Goal: Task Accomplishment & Management: Use online tool/utility

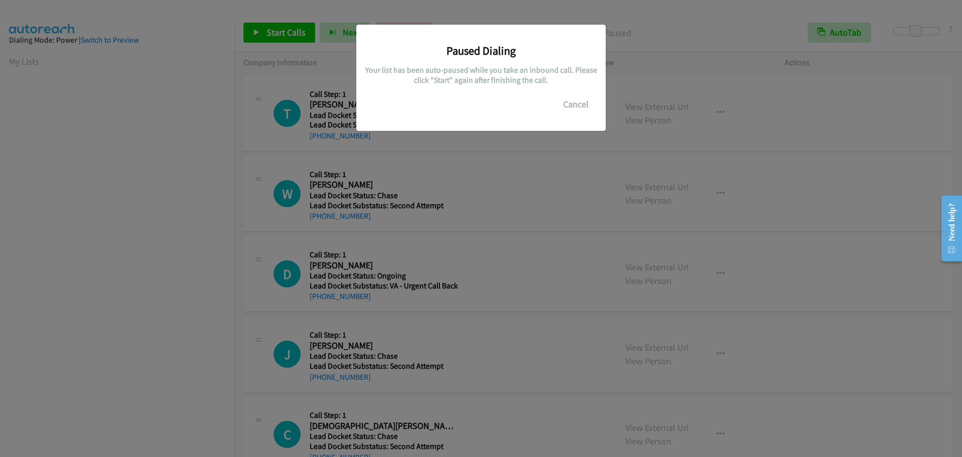
scroll to position [106, 0]
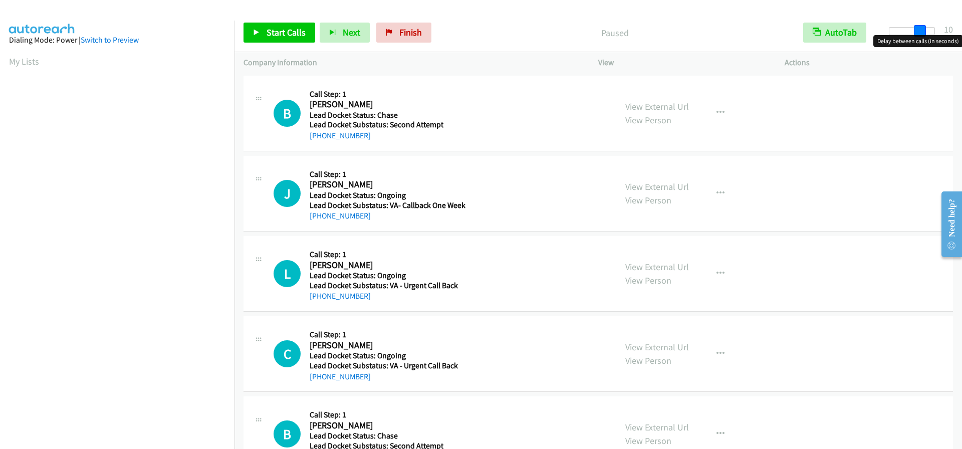
drag, startPoint x: 893, startPoint y: 33, endPoint x: 922, endPoint y: 33, distance: 29.1
click at [922, 33] on span at bounding box center [920, 31] width 12 height 12
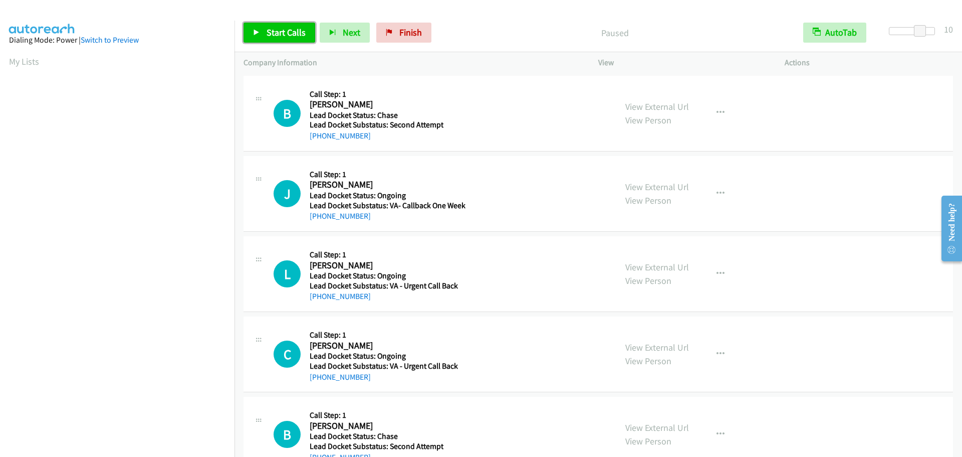
click at [282, 32] on span "Start Calls" at bounding box center [286, 33] width 39 height 12
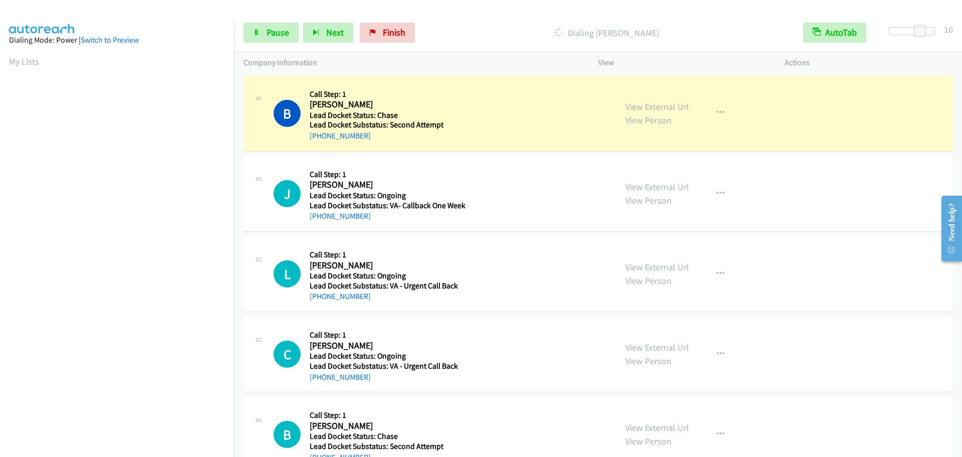
scroll to position [106, 0]
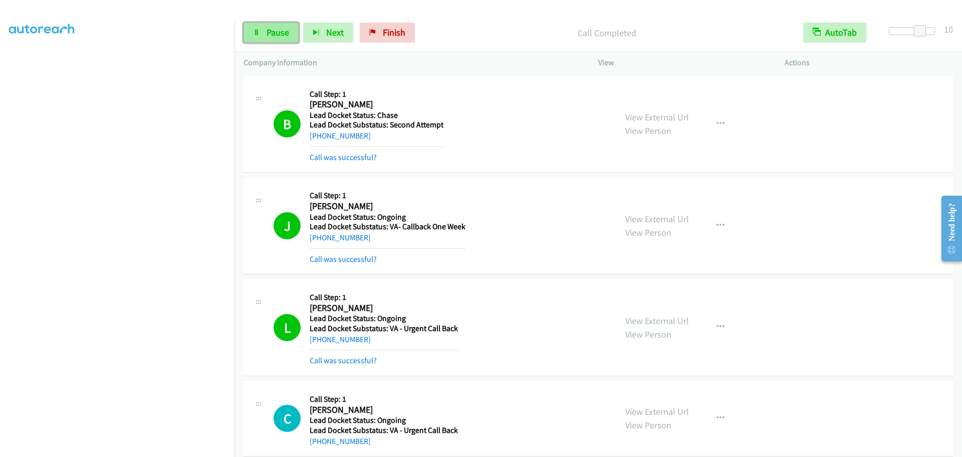
click at [274, 35] on span "Pause" at bounding box center [278, 33] width 23 height 12
click at [260, 35] on icon at bounding box center [256, 33] width 7 height 7
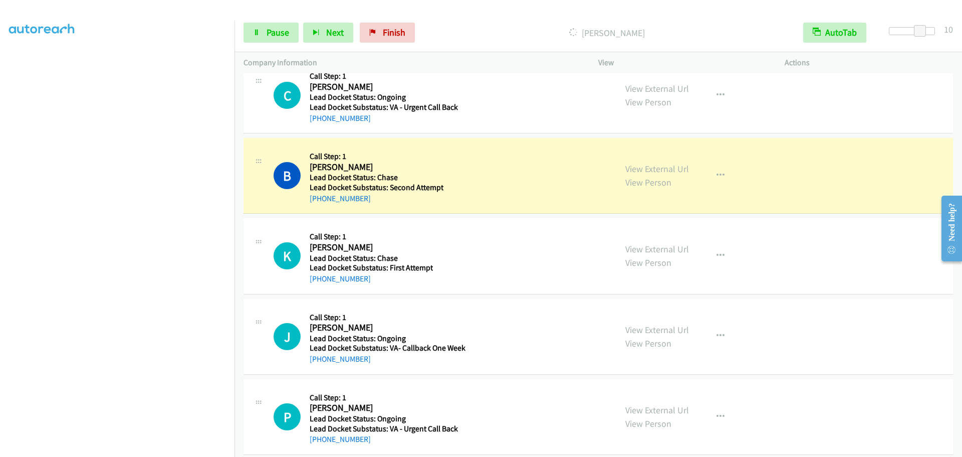
scroll to position [335, 0]
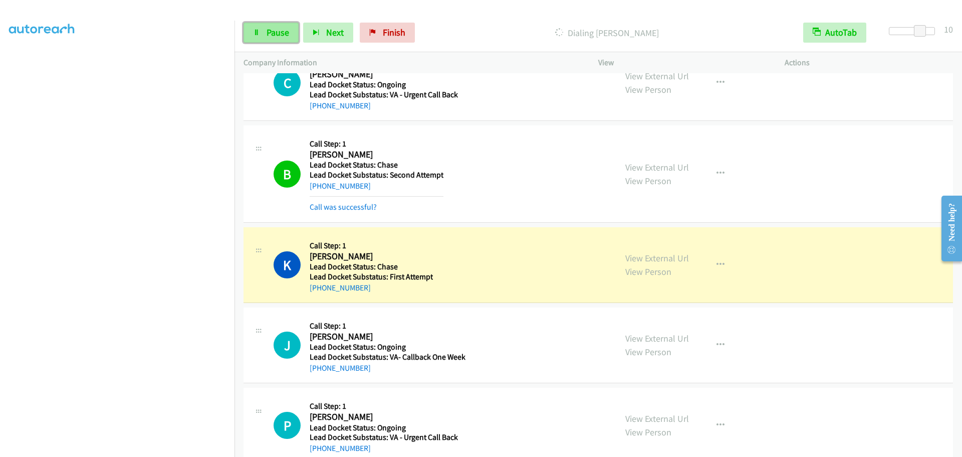
click at [281, 23] on link "Pause" at bounding box center [271, 33] width 55 height 20
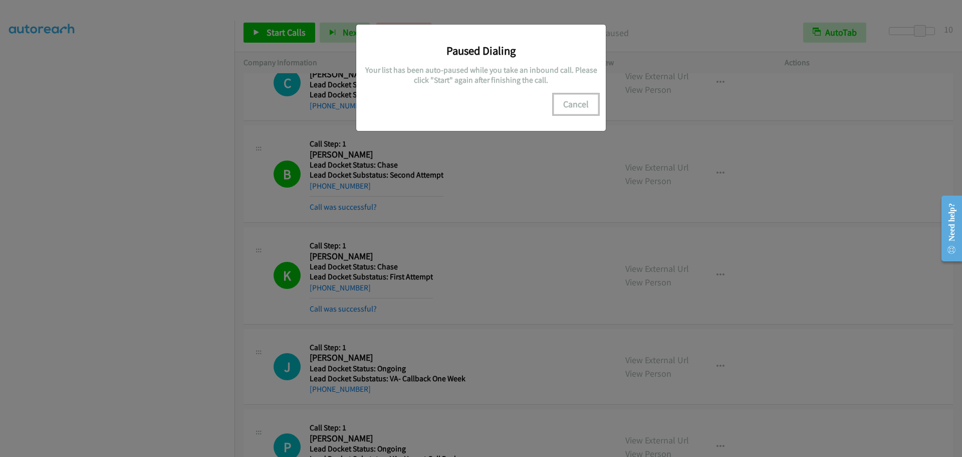
click at [572, 103] on button "Cancel" at bounding box center [576, 104] width 45 height 20
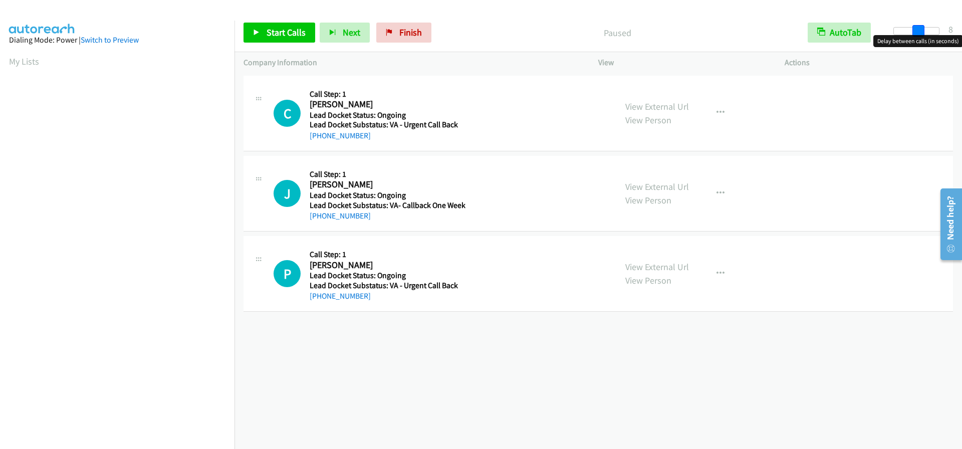
drag, startPoint x: 894, startPoint y: 28, endPoint x: 919, endPoint y: 30, distance: 24.7
click at [919, 30] on span at bounding box center [919, 31] width 12 height 12
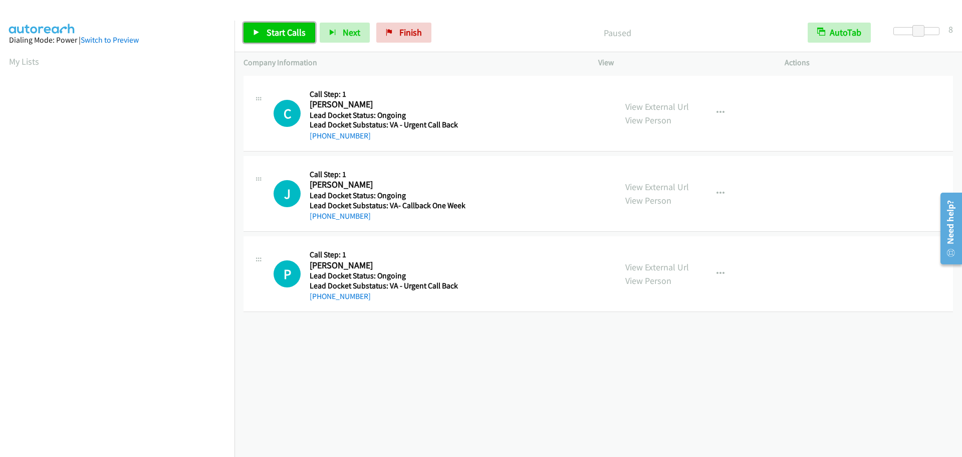
click at [263, 31] on link "Start Calls" at bounding box center [280, 33] width 72 height 20
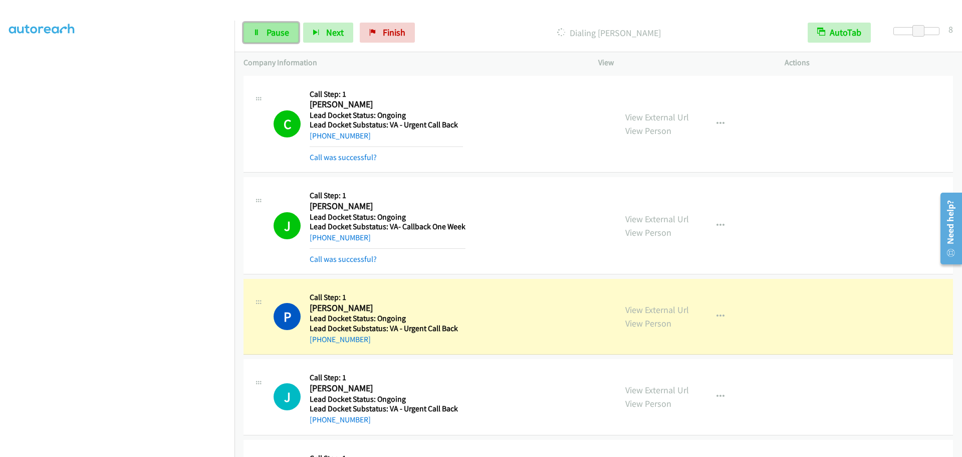
click at [260, 38] on link "Pause" at bounding box center [271, 33] width 55 height 20
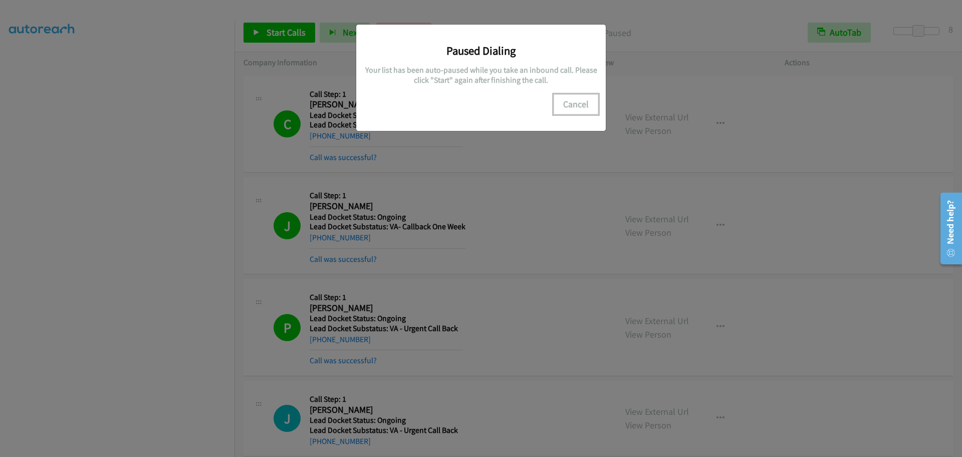
click at [570, 102] on button "Cancel" at bounding box center [576, 104] width 45 height 20
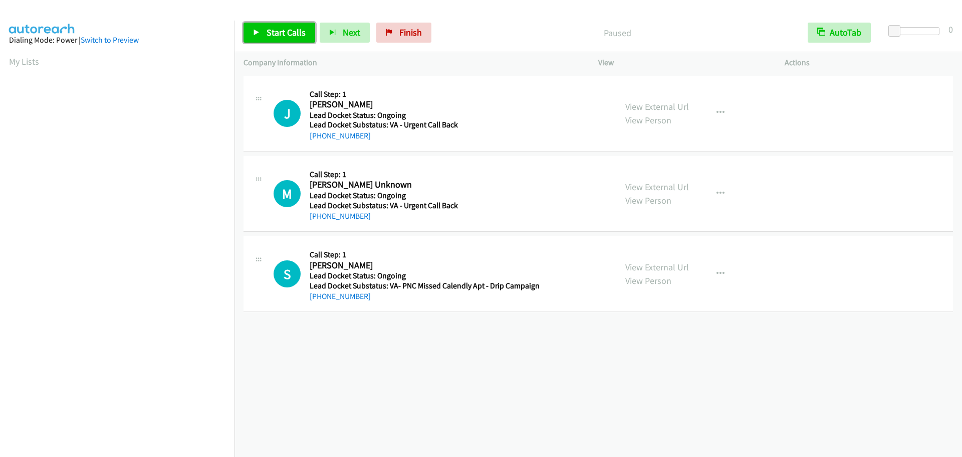
click at [270, 34] on span "Start Calls" at bounding box center [286, 33] width 39 height 12
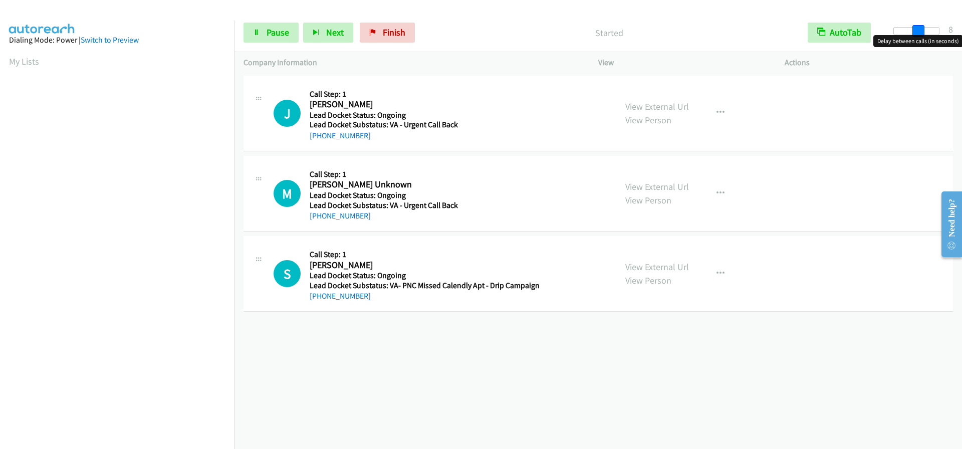
drag, startPoint x: 897, startPoint y: 33, endPoint x: 921, endPoint y: 36, distance: 23.8
click at [921, 36] on body "Start Calls Pause Next Finish Started AutoTab AutoTab 8 Company Information Inf…" at bounding box center [481, 24] width 962 height 48
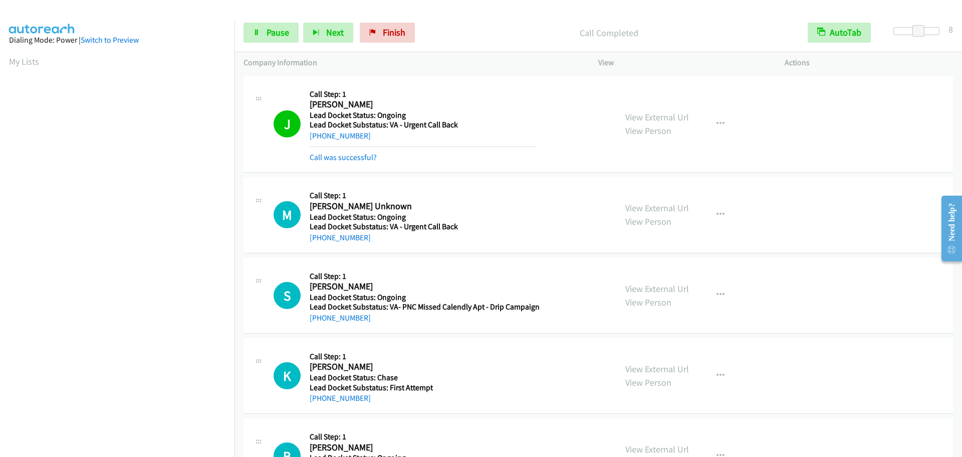
scroll to position [106, 0]
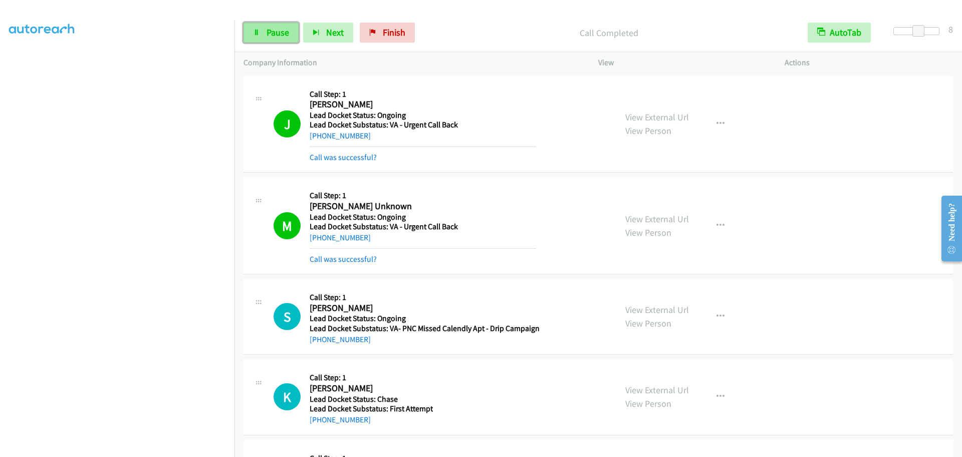
click at [252, 28] on link "Pause" at bounding box center [271, 33] width 55 height 20
click at [285, 28] on span "Start Calls" at bounding box center [286, 33] width 39 height 12
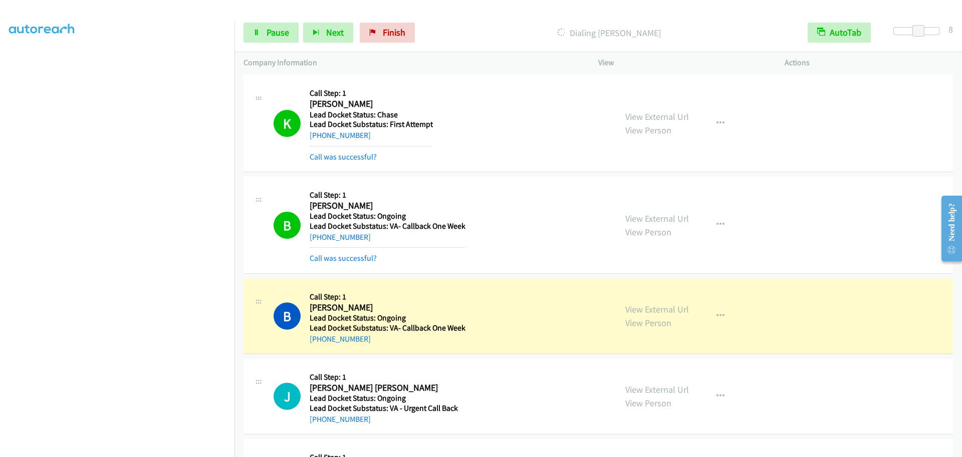
scroll to position [437, 0]
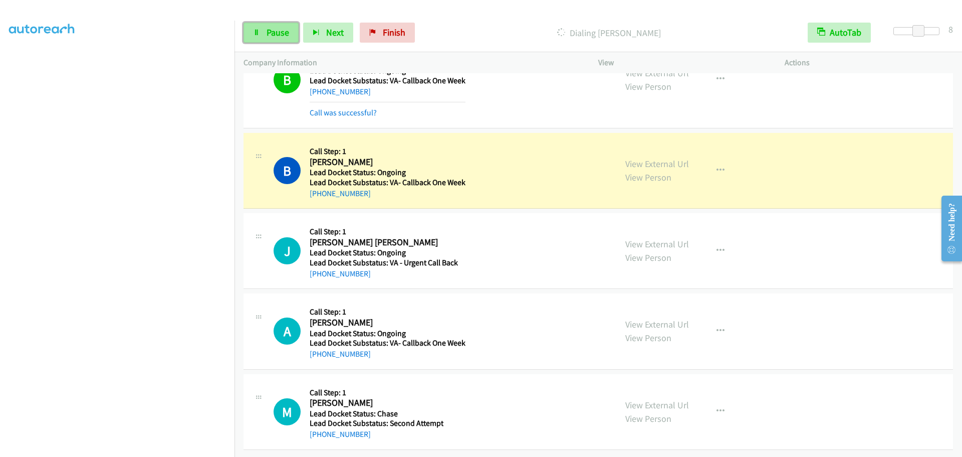
click at [265, 28] on link "Pause" at bounding box center [271, 33] width 55 height 20
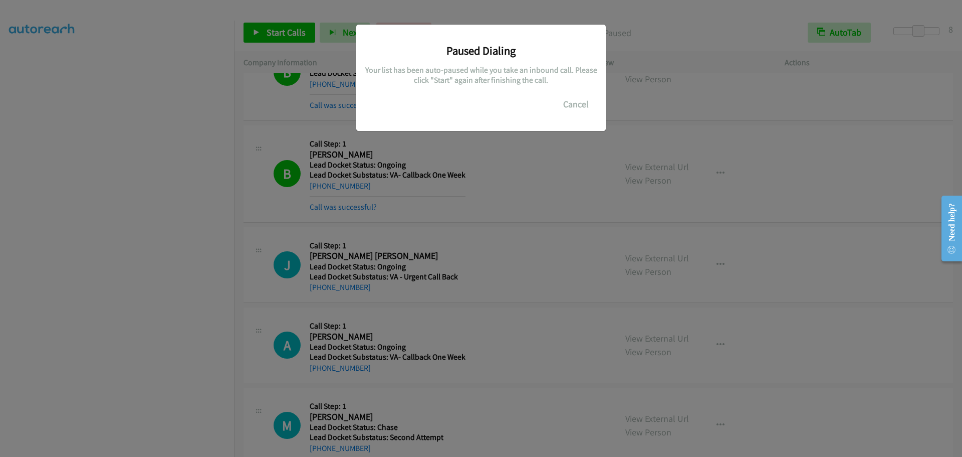
click at [276, 33] on div "Paused Dialing Your list has been auto-paused while you take an inbound call. P…" at bounding box center [481, 233] width 962 height 448
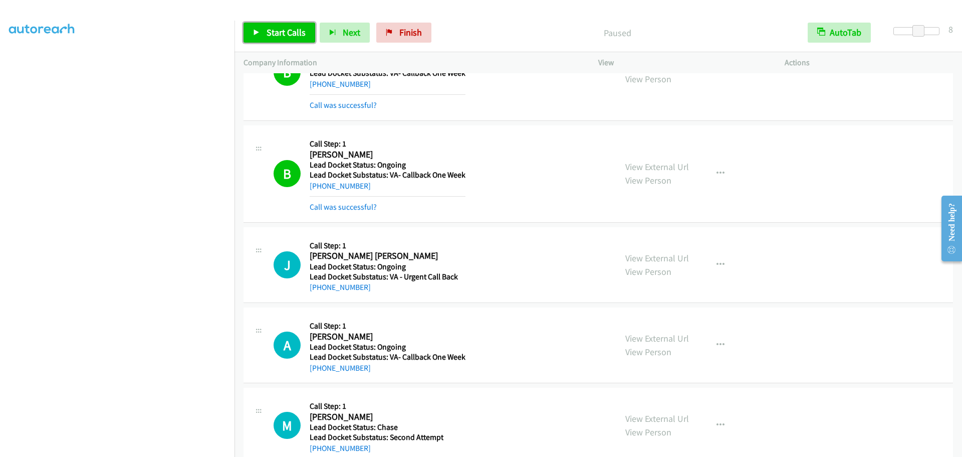
click at [278, 32] on span "Start Calls" at bounding box center [286, 33] width 39 height 12
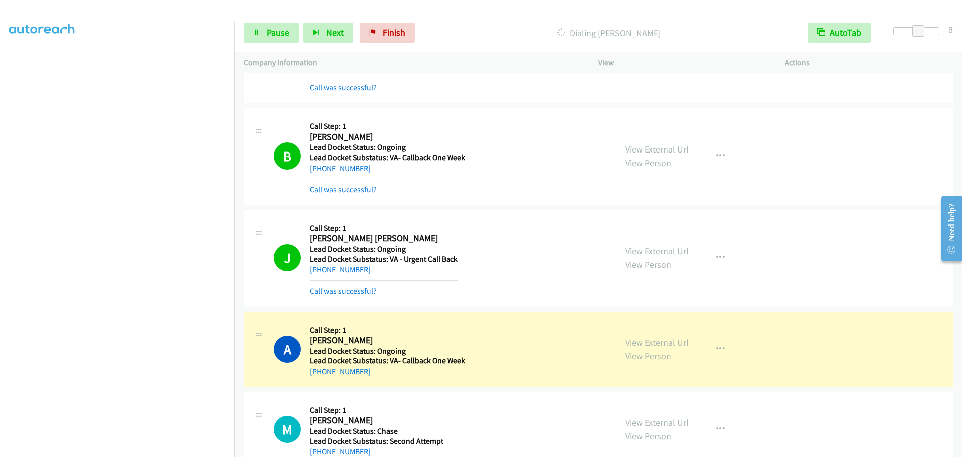
scroll to position [480, 0]
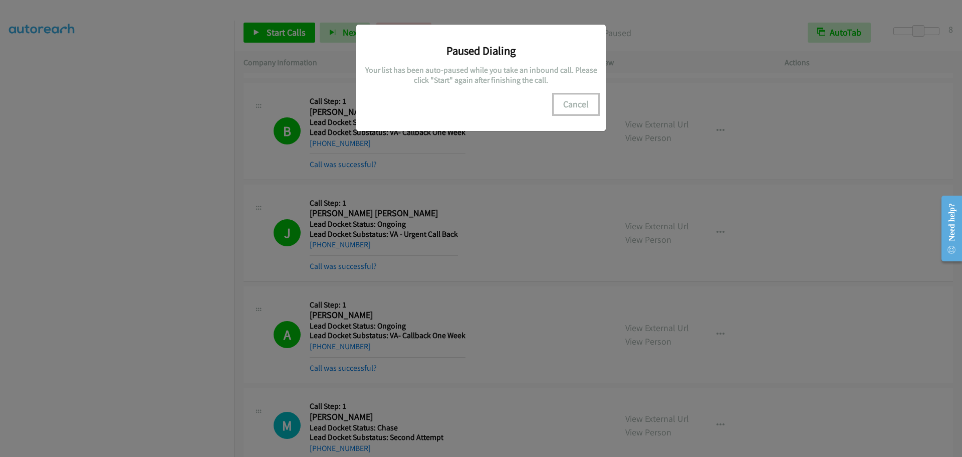
click at [573, 99] on button "Cancel" at bounding box center [576, 104] width 45 height 20
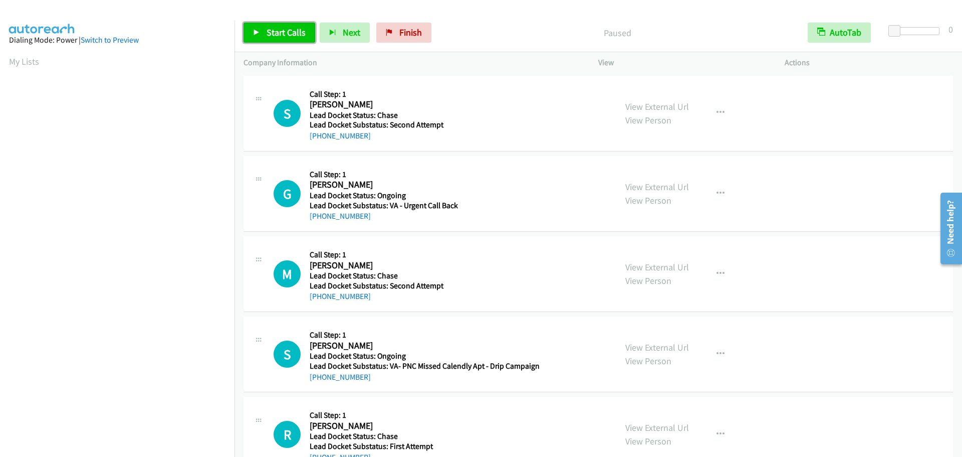
drag, startPoint x: 264, startPoint y: 29, endPoint x: 278, endPoint y: 29, distance: 13.5
click at [264, 29] on link "Start Calls" at bounding box center [280, 33] width 72 height 20
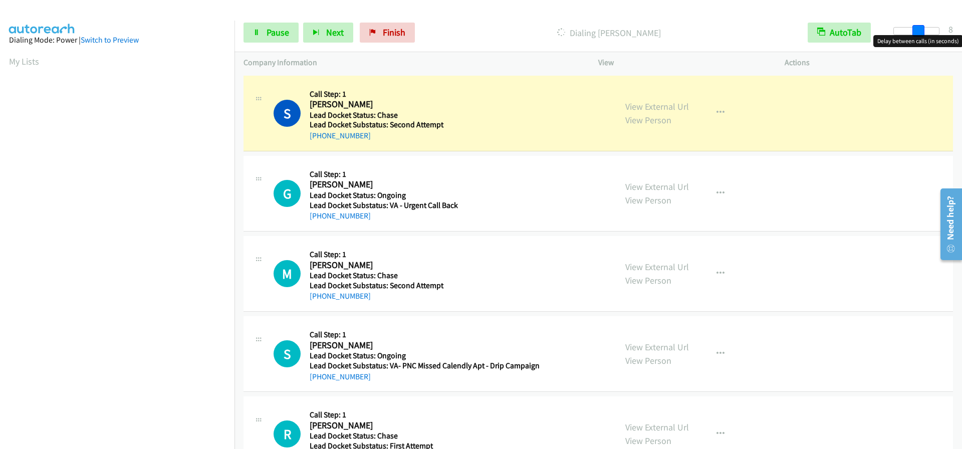
drag, startPoint x: 898, startPoint y: 31, endPoint x: 923, endPoint y: 35, distance: 25.4
click at [923, 35] on body "Start Calls Pause Next Finish Dialing [PERSON_NAME] AutoTab AutoTab 8 Company I…" at bounding box center [481, 24] width 962 height 48
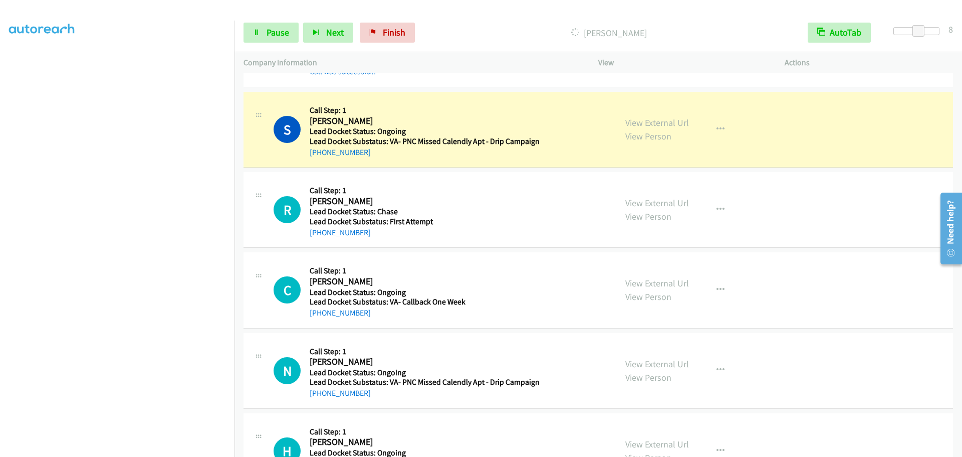
scroll to position [301, 0]
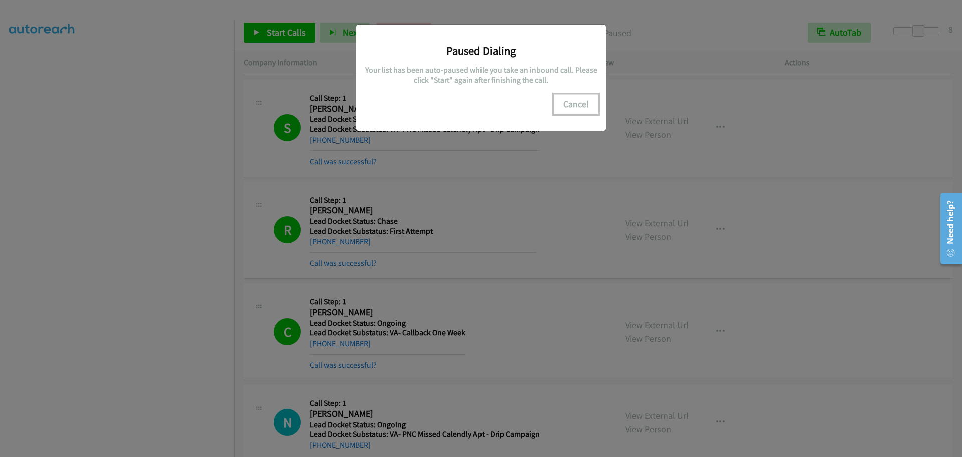
click at [570, 105] on button "Cancel" at bounding box center [576, 104] width 45 height 20
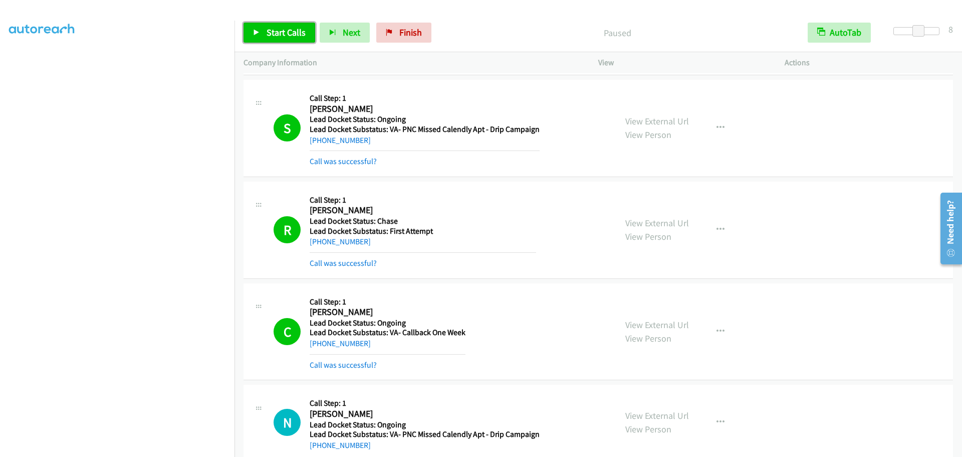
click at [284, 30] on span "Start Calls" at bounding box center [286, 33] width 39 height 12
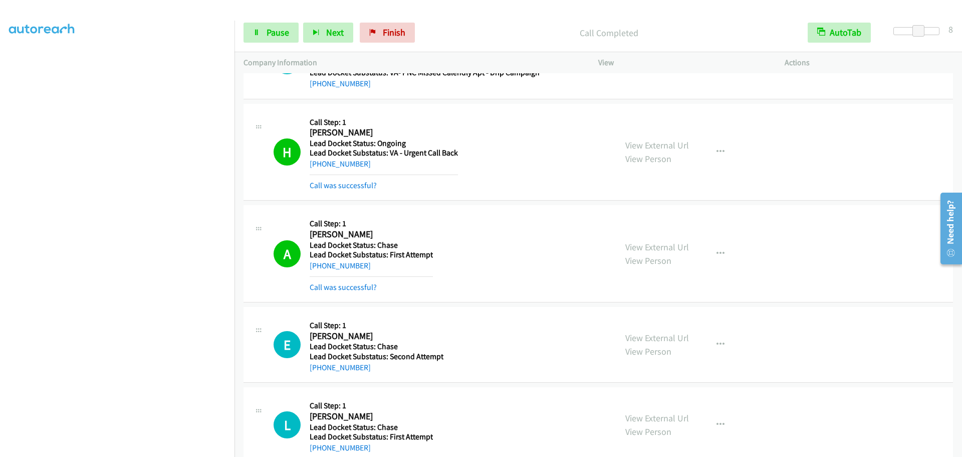
scroll to position [683, 0]
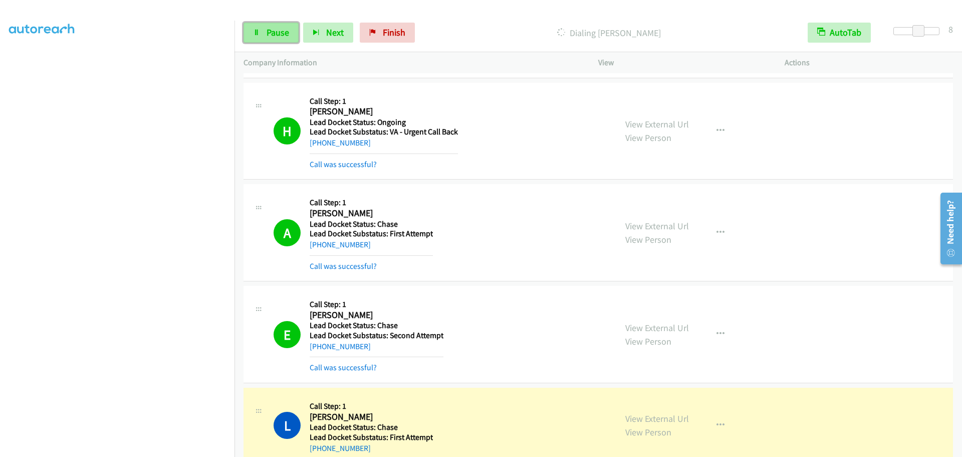
click at [269, 37] on span "Pause" at bounding box center [278, 33] width 23 height 12
